Goal: Task Accomplishment & Management: Complete application form

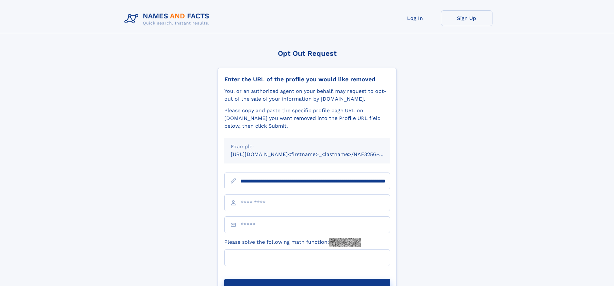
scroll to position [0, 72]
type input "**********"
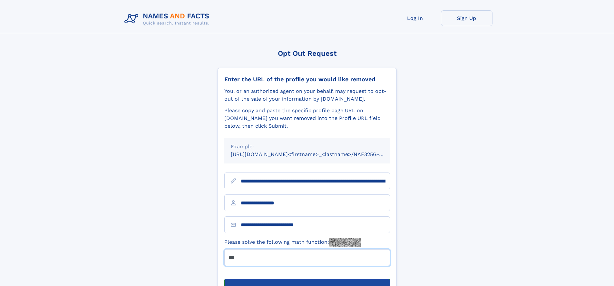
type input "***"
click at [307, 279] on button "Submit Opt Out Request" at bounding box center [307, 289] width 166 height 21
